Goal: Find specific page/section: Find specific page/section

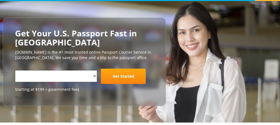
scroll to position [47, 0]
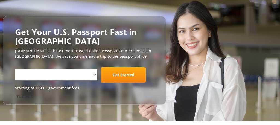
select select "**********"
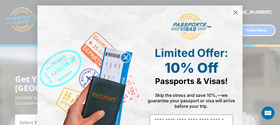
scroll to position [1, 0]
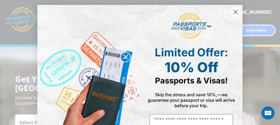
click at [237, 10] on icon "Close dialog" at bounding box center [236, 12] width 4 height 4
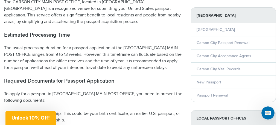
scroll to position [233, 0]
click at [213, 30] on link "[GEOGRAPHIC_DATA]" at bounding box center [216, 30] width 38 height 5
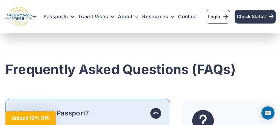
scroll to position [2018, 0]
